Goal: Task Accomplishment & Management: Complete application form

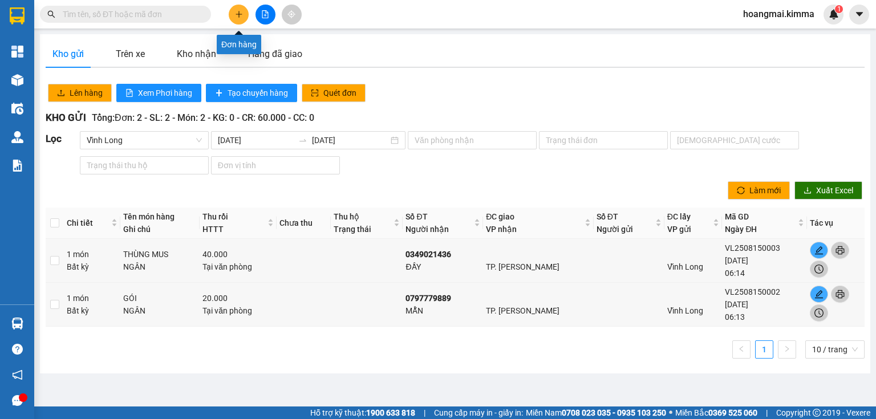
click at [240, 11] on icon "plus" at bounding box center [239, 14] width 8 height 8
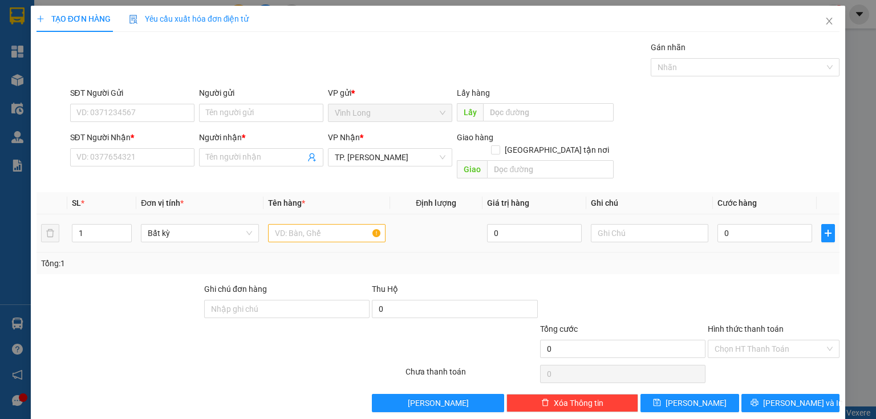
click at [290, 231] on div at bounding box center [326, 233] width 117 height 23
click at [294, 224] on input "text" at bounding box center [326, 233] width 117 height 18
type input "gói đỏ"
click at [642, 225] on input "text" at bounding box center [649, 233] width 117 height 18
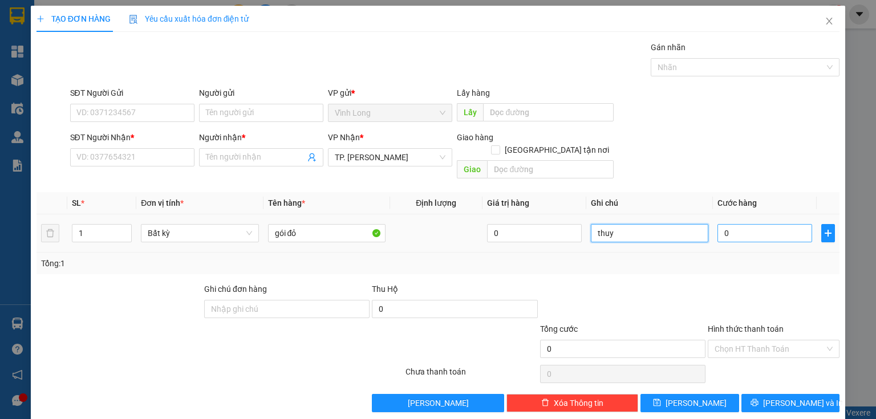
type input "thuy"
click at [740, 224] on input "0" at bounding box center [764, 233] width 95 height 18
type input "3"
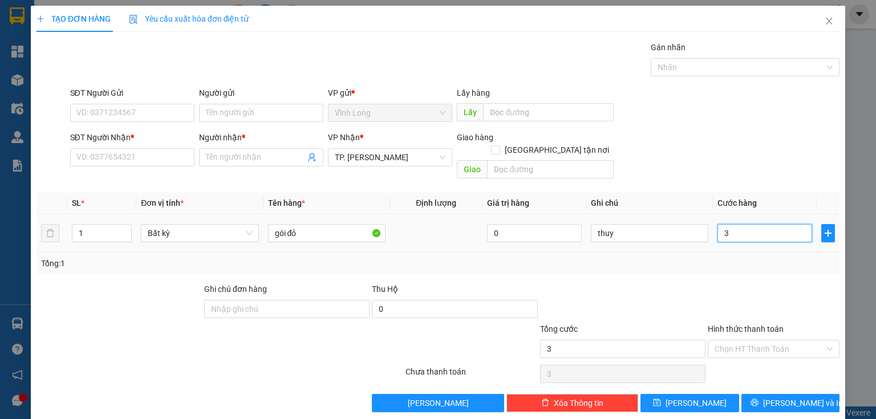
type input "30"
type input "30.000"
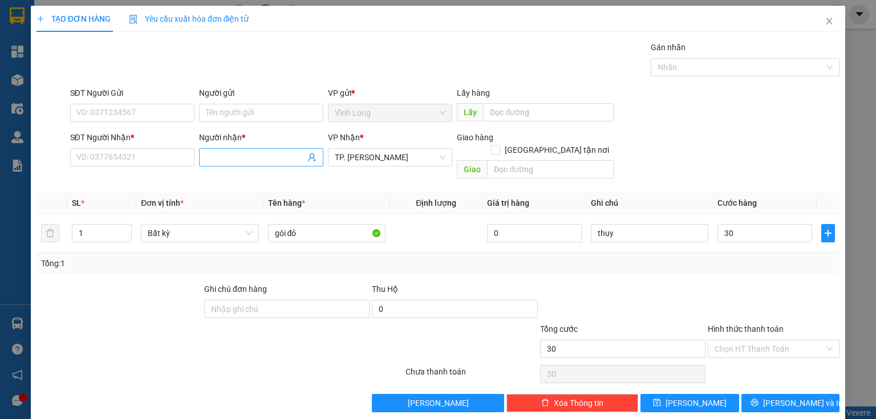
type input "30.000"
click at [220, 159] on input "Người nhận *" at bounding box center [255, 157] width 99 height 13
type input "b"
click at [232, 107] on input "Người gửi" at bounding box center [261, 113] width 124 height 18
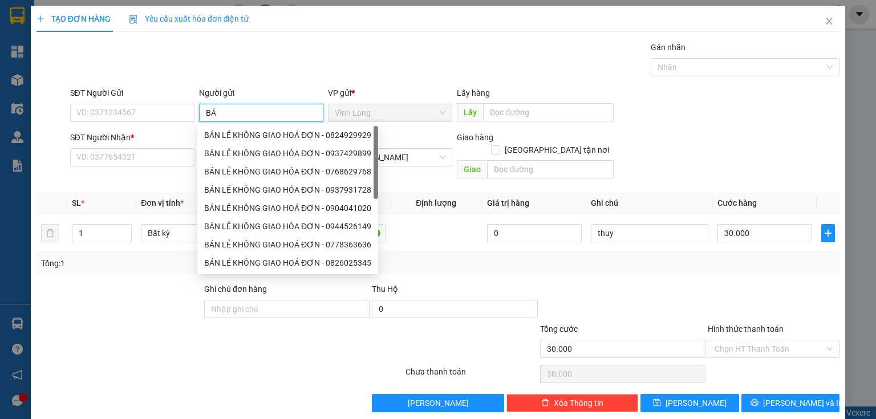
type input "BÁN"
drag, startPoint x: 234, startPoint y: 139, endPoint x: 218, endPoint y: 139, distance: 16.0
click at [234, 139] on div "BÁN LẺ KHÔNG GIAO HOÁ ĐƠN - 0824929929" at bounding box center [287, 135] width 167 height 13
type input "0824929929"
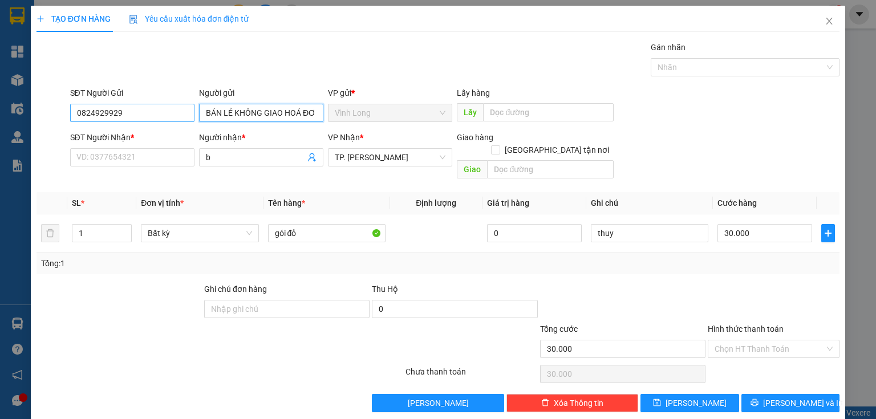
type input "BÁN LẺ KHÔNG GIAO HOÁ ĐƠN"
drag, startPoint x: 154, startPoint y: 118, endPoint x: 0, endPoint y: 128, distance: 154.3
click at [0, 126] on div "TẠO ĐƠN HÀNG Yêu cầu xuất hóa đơn điện tử Transit Pickup Surcharge Ids Transit …" at bounding box center [438, 209] width 876 height 419
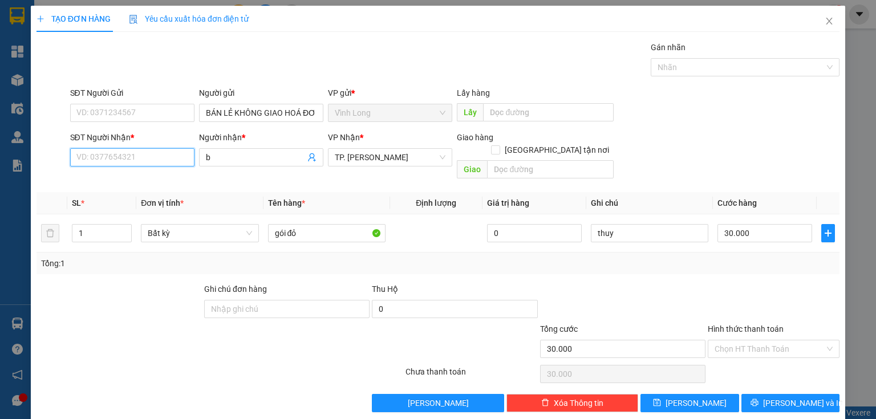
click at [117, 155] on input "SĐT Người Nhận *" at bounding box center [132, 157] width 124 height 18
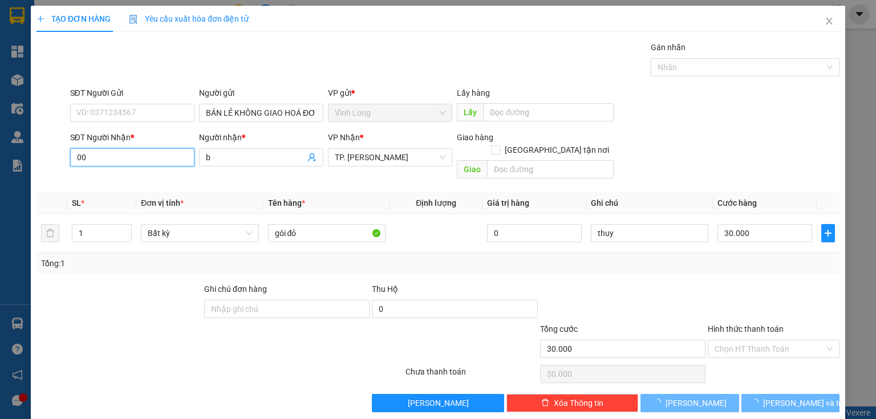
type input "0"
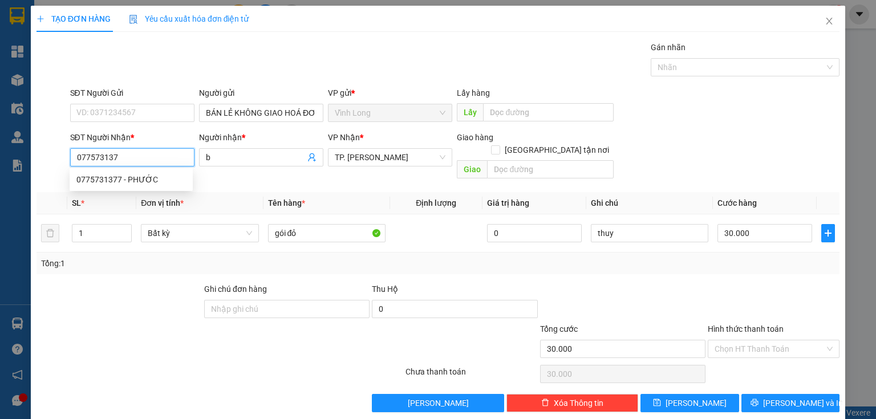
type input "0775731377"
click at [139, 182] on div "0775731377 - PHƯỚC" at bounding box center [130, 179] width 109 height 13
type input "PHƯỚC"
type input "0775731377"
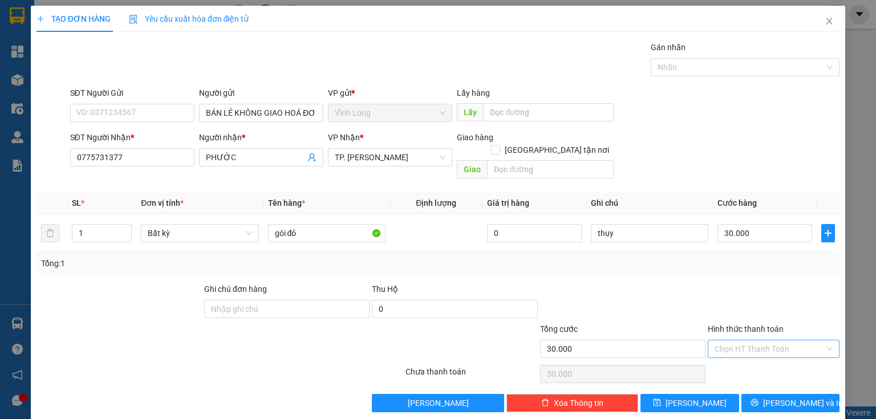
click at [768, 340] on input "Hình thức thanh toán" at bounding box center [769, 348] width 110 height 17
click at [753, 358] on div "Tại văn phòng" at bounding box center [767, 358] width 117 height 13
type input "0"
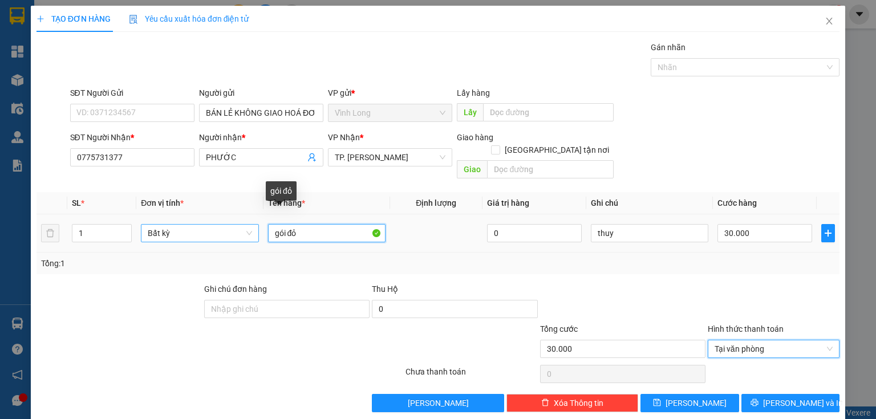
drag, startPoint x: 312, startPoint y: 214, endPoint x: 198, endPoint y: 225, distance: 114.6
click at [196, 233] on tr "1 Bất kỳ gói đỏ 0 thuy 30.000" at bounding box center [437, 233] width 803 height 38
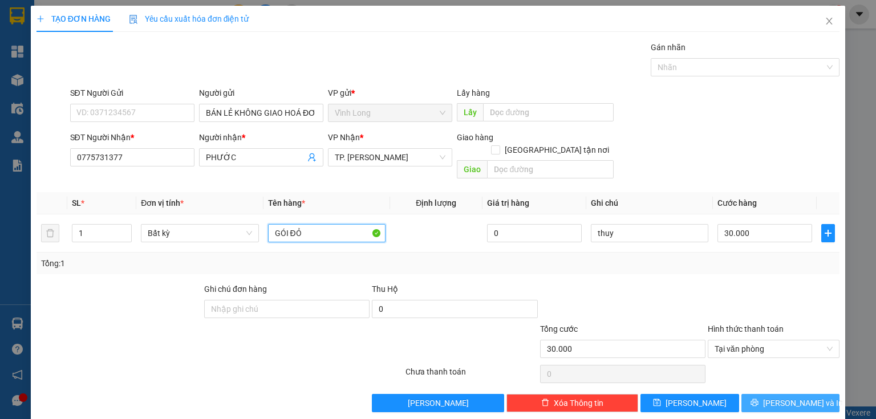
type input "GÓI ĐỎ"
click at [778, 397] on span "[PERSON_NAME] và In" at bounding box center [803, 403] width 80 height 13
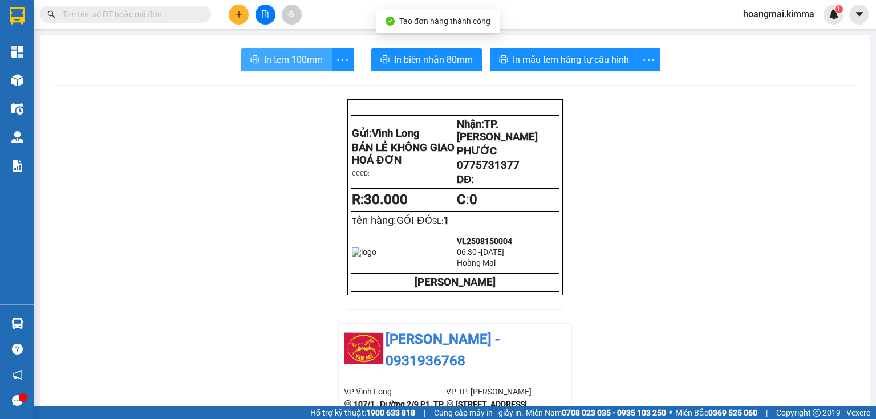
click at [306, 53] on span "In tem 100mm" at bounding box center [293, 59] width 59 height 14
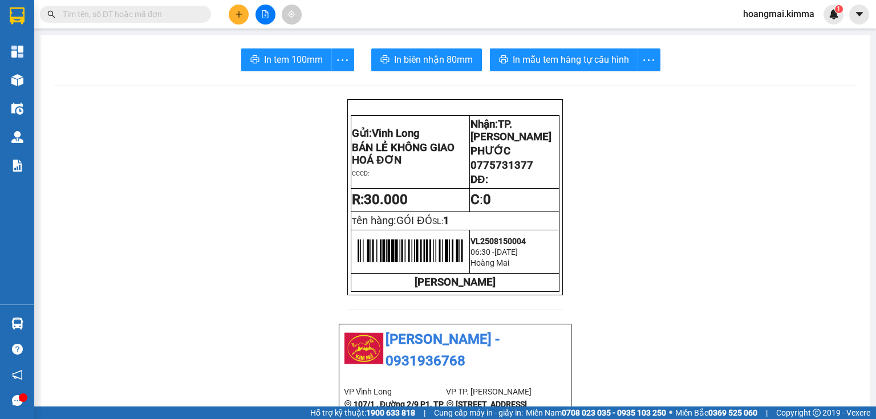
click at [237, 17] on icon "plus" at bounding box center [239, 14] width 8 height 8
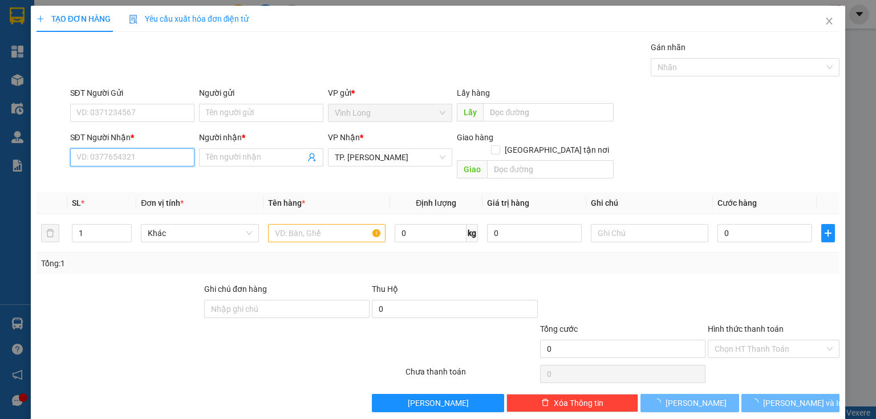
click at [164, 156] on input "SĐT Người Nhận *" at bounding box center [132, 157] width 124 height 18
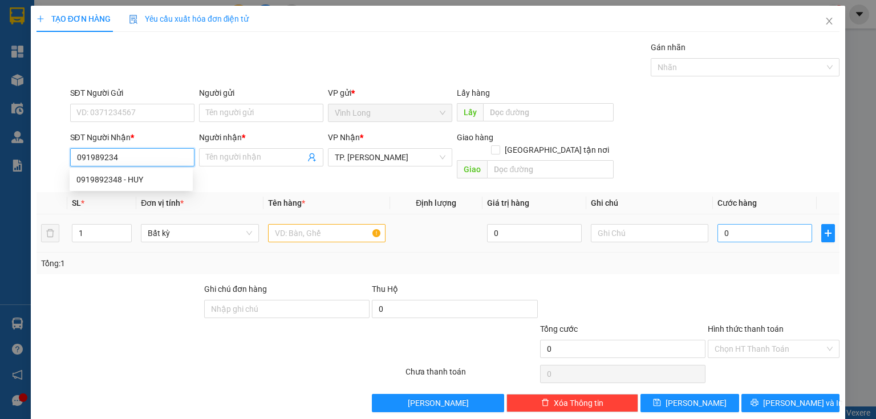
type input "0919892348"
click at [151, 185] on div "0919892348 - HUY" at bounding box center [130, 179] width 109 height 13
type input "HUY"
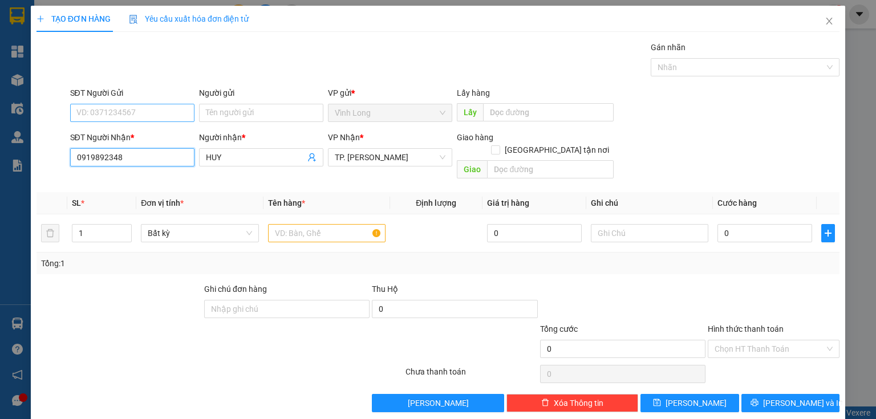
type input "0919892348"
click at [188, 112] on input "SĐT Người Gửi" at bounding box center [132, 113] width 124 height 18
type input "0939950079"
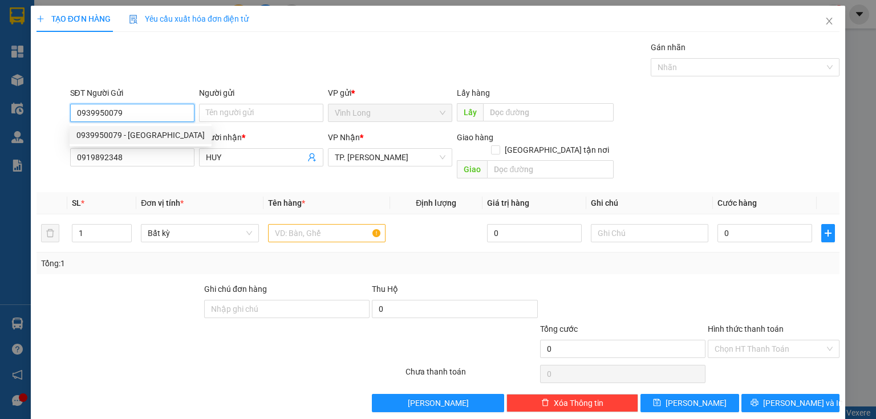
click at [157, 129] on div "0939950079 - [GEOGRAPHIC_DATA]" at bounding box center [140, 135] width 128 height 13
type input "[PERSON_NAME]"
type input "0939950079"
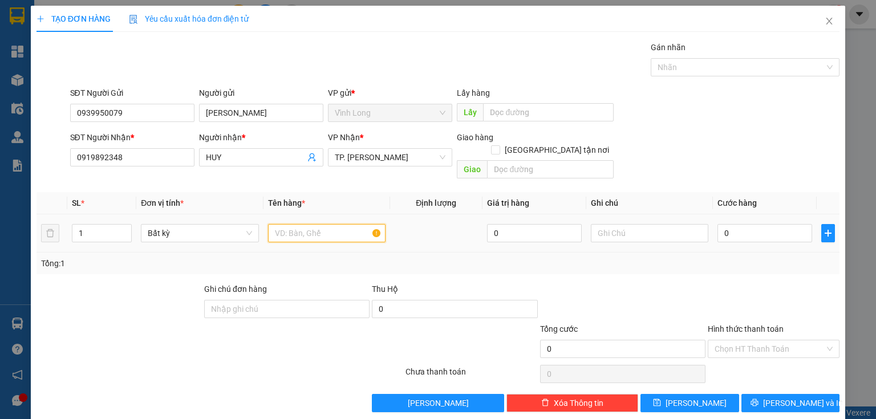
click at [320, 224] on input "text" at bounding box center [326, 233] width 117 height 18
type input "HỘP"
drag, startPoint x: 599, startPoint y: 215, endPoint x: 591, endPoint y: 210, distance: 9.2
click at [598, 224] on input "text" at bounding box center [649, 233] width 117 height 18
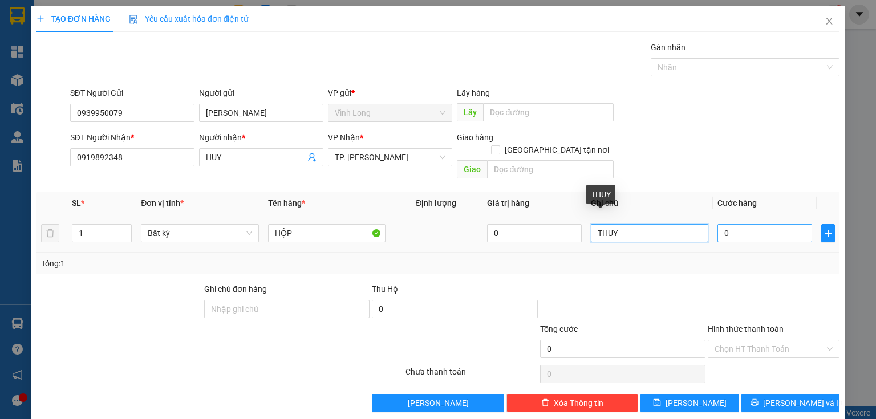
type input "THUY"
click at [746, 226] on input "0" at bounding box center [764, 233] width 95 height 18
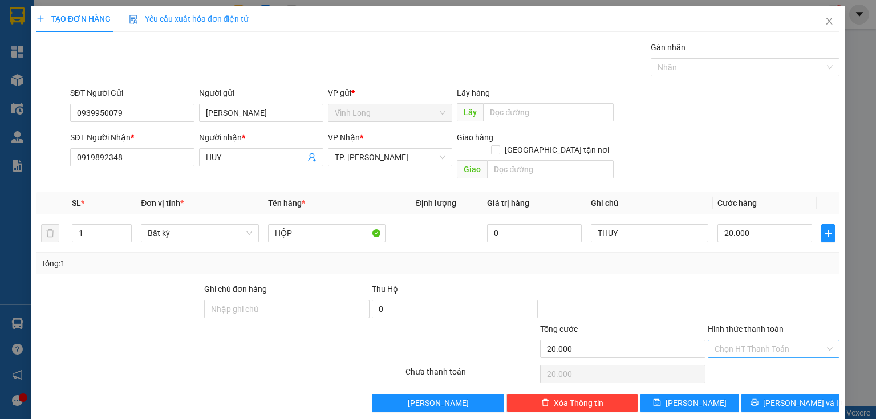
click at [761, 340] on input "Hình thức thanh toán" at bounding box center [769, 348] width 110 height 17
click at [744, 355] on div "Tại văn phòng" at bounding box center [767, 358] width 117 height 13
click at [769, 379] on div "Transit Pickup Surcharge Ids Transit Deliver Surcharge Ids Transit Deliver Surc…" at bounding box center [437, 226] width 803 height 371
click at [775, 397] on span "[PERSON_NAME] và In" at bounding box center [803, 403] width 80 height 13
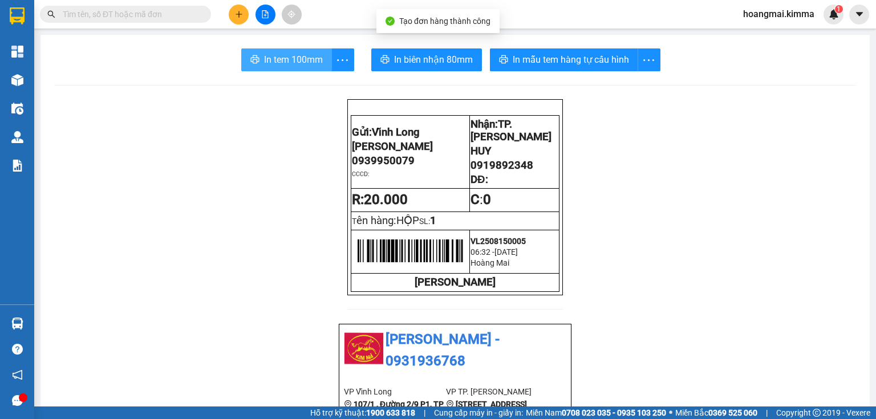
click at [304, 52] on span "In tem 100mm" at bounding box center [293, 59] width 59 height 14
click at [301, 64] on span "In tem 100mm" at bounding box center [293, 59] width 59 height 14
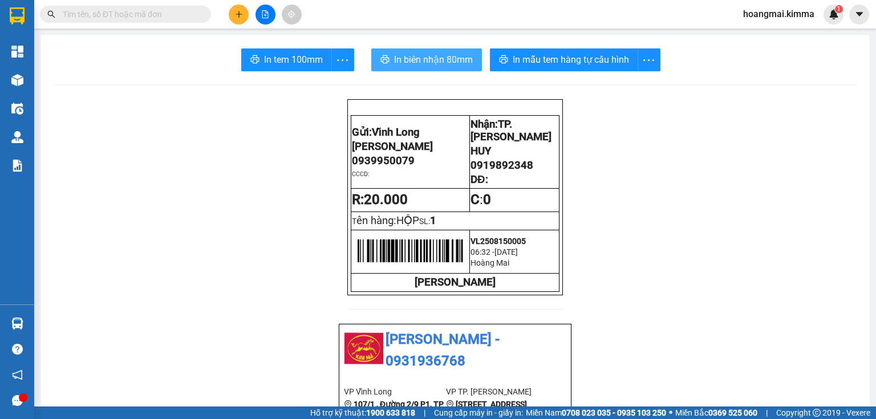
click at [442, 68] on button "In biên nhận 80mm" at bounding box center [426, 59] width 111 height 23
click at [238, 7] on button at bounding box center [239, 15] width 20 height 20
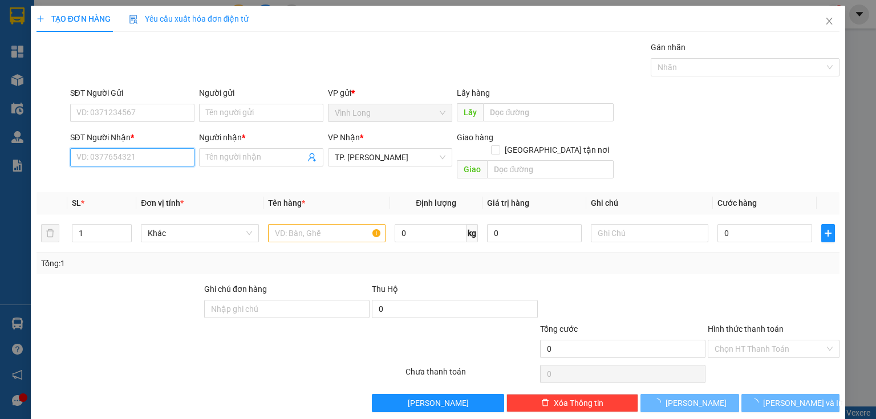
click at [146, 156] on input "SĐT Người Nhận *" at bounding box center [132, 157] width 124 height 18
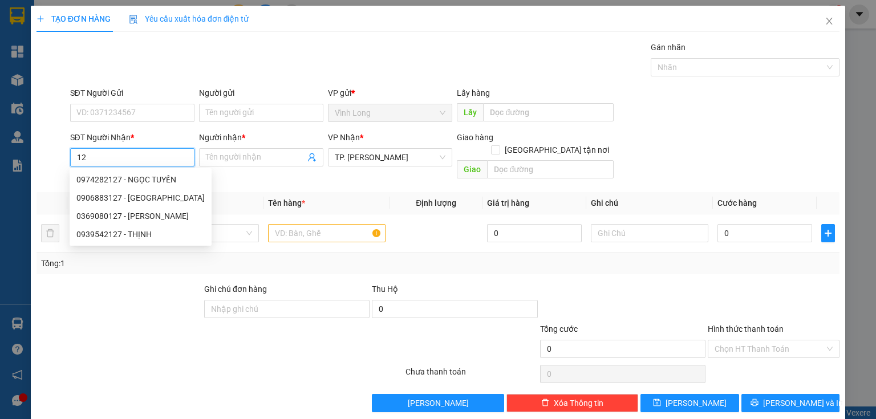
type input "1"
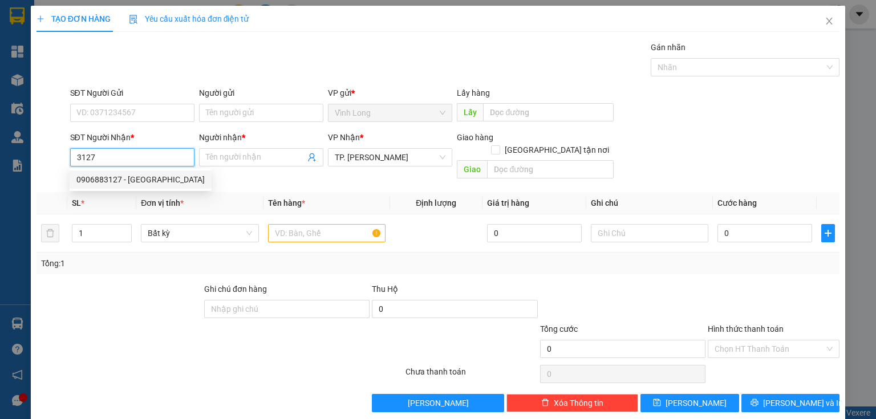
click at [157, 182] on div "0906883127 - [GEOGRAPHIC_DATA]" at bounding box center [140, 179] width 128 height 13
type input "0906883127"
type input "NAM NAM"
type input "0906883127"
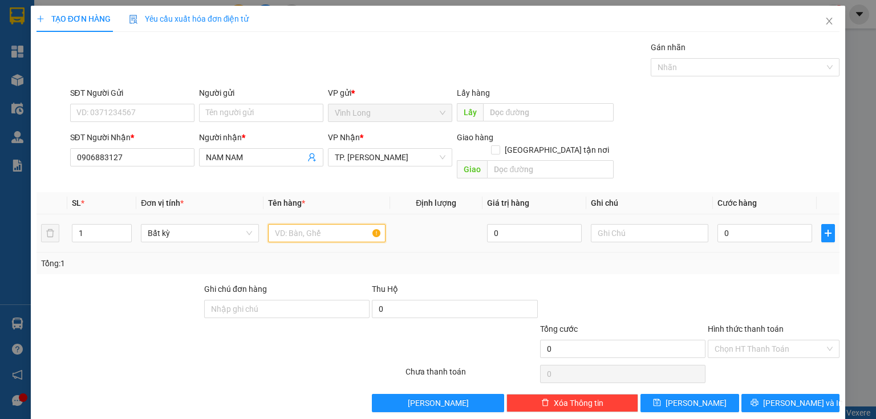
click at [279, 224] on input "text" at bounding box center [326, 233] width 117 height 18
type input "THÙNG MUS"
click at [619, 224] on input "text" at bounding box center [649, 233] width 117 height 18
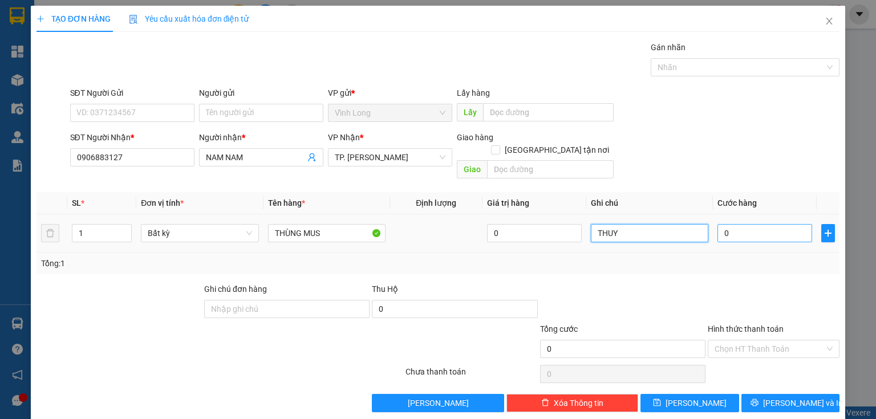
type input "THUY"
click at [757, 224] on input "0" at bounding box center [764, 233] width 95 height 18
type input "5"
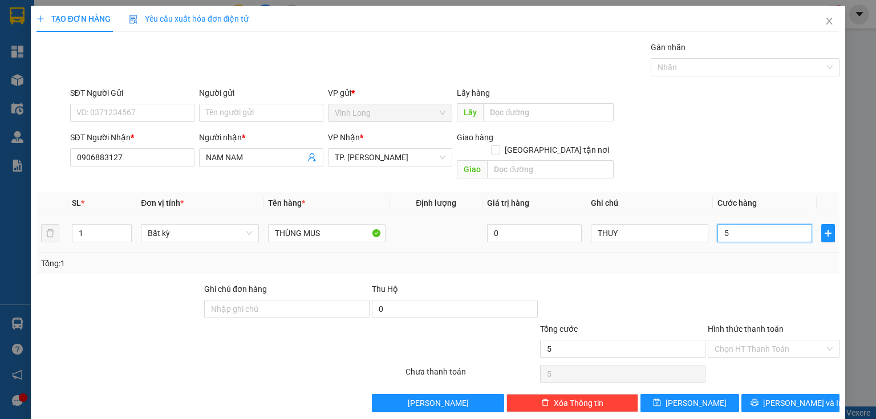
type input "50"
click at [262, 114] on input "Người gửi" at bounding box center [261, 113] width 124 height 18
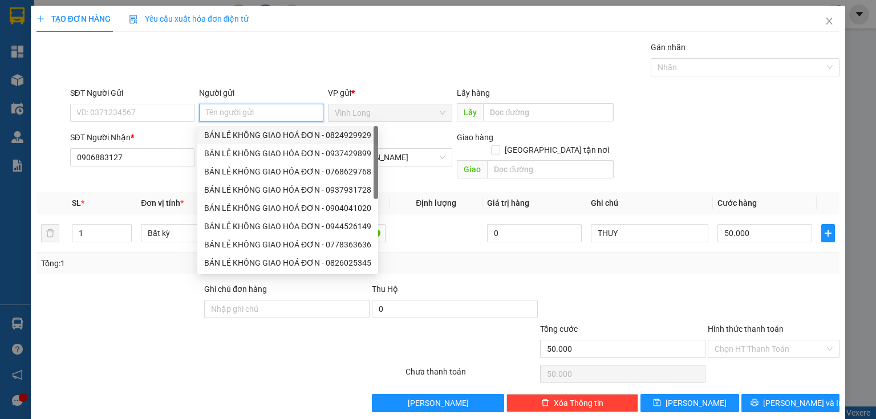
click at [244, 140] on div "BÁN LẺ KHÔNG GIAO HOÁ ĐƠN - 0824929929" at bounding box center [287, 135] width 167 height 13
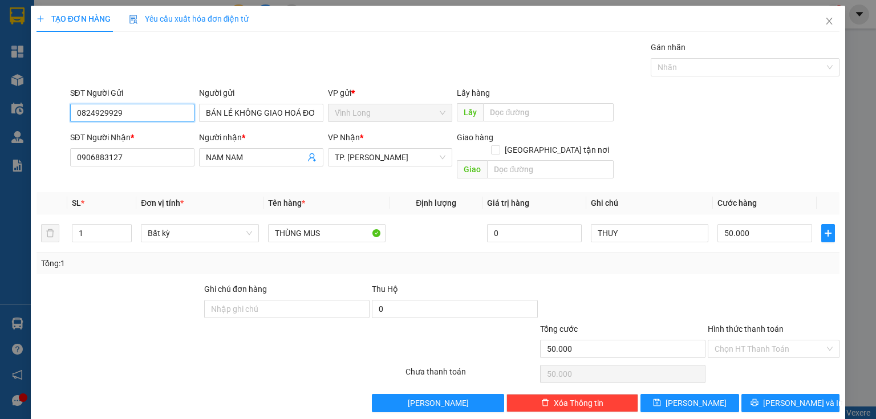
drag, startPoint x: 145, startPoint y: 109, endPoint x: 0, endPoint y: 143, distance: 148.7
click at [0, 143] on div "TẠO ĐƠN HÀNG Yêu cầu xuất hóa đơn điện tử Transit Pickup Surcharge Ids Transit …" at bounding box center [438, 209] width 876 height 419
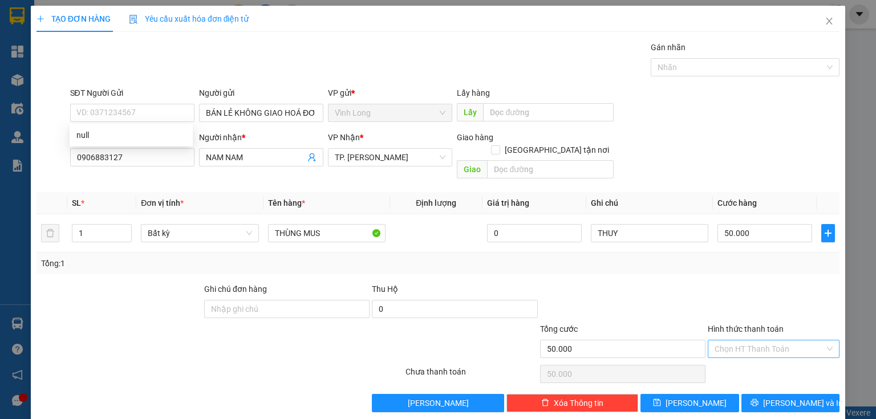
click at [730, 340] on input "Hình thức thanh toán" at bounding box center [769, 348] width 110 height 17
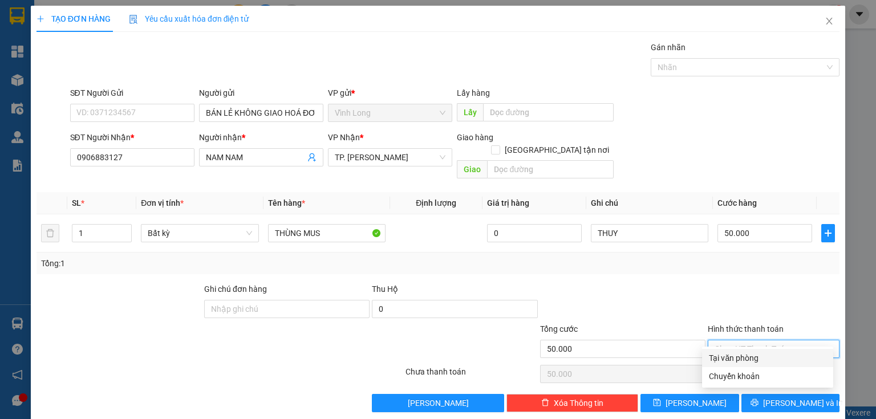
click at [737, 358] on div "Tại văn phòng" at bounding box center [767, 358] width 117 height 13
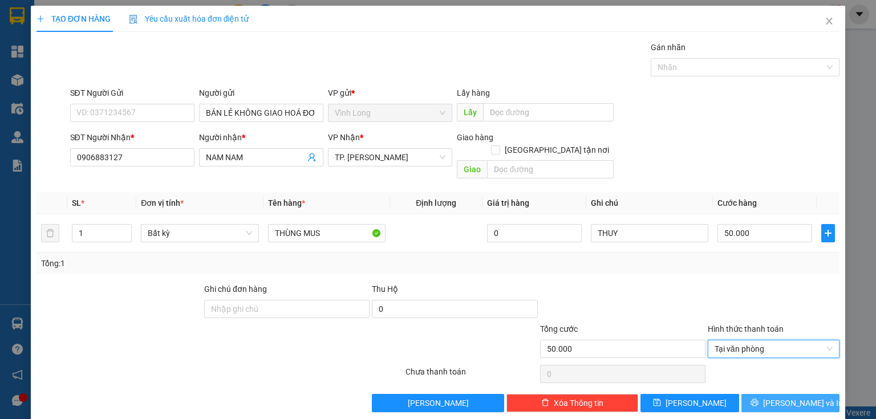
click at [758, 399] on icon "printer" at bounding box center [754, 403] width 8 height 8
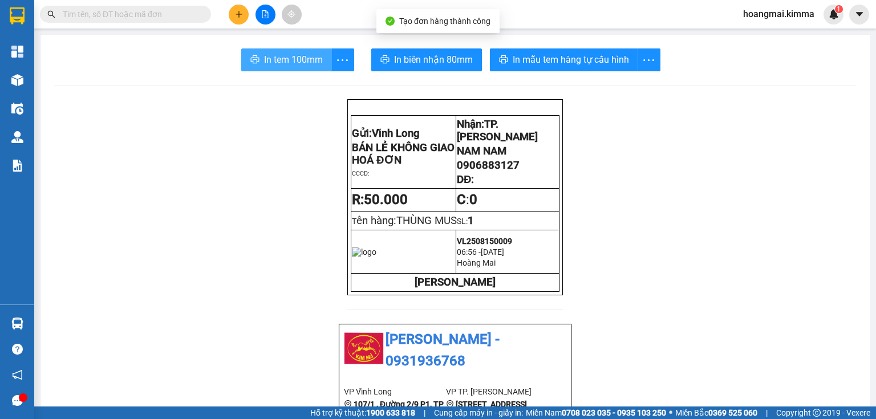
drag, startPoint x: 264, startPoint y: 63, endPoint x: 263, endPoint y: 68, distance: 5.7
click at [265, 63] on span "In tem 100mm" at bounding box center [293, 59] width 59 height 14
